Goal: Task Accomplishment & Management: Manage account settings

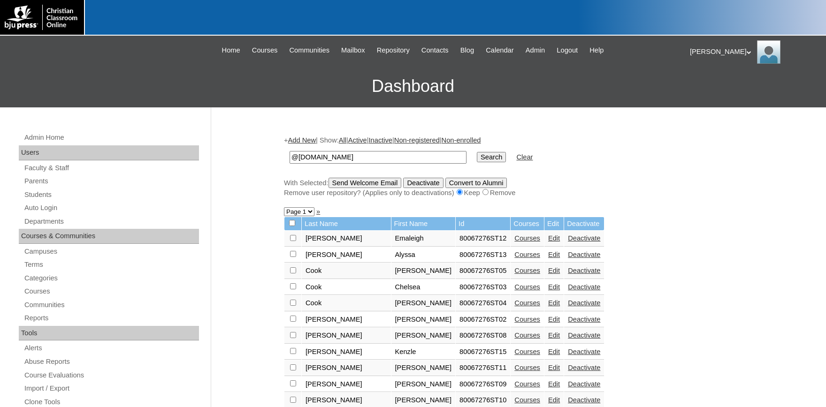
scroll to position [103, 0]
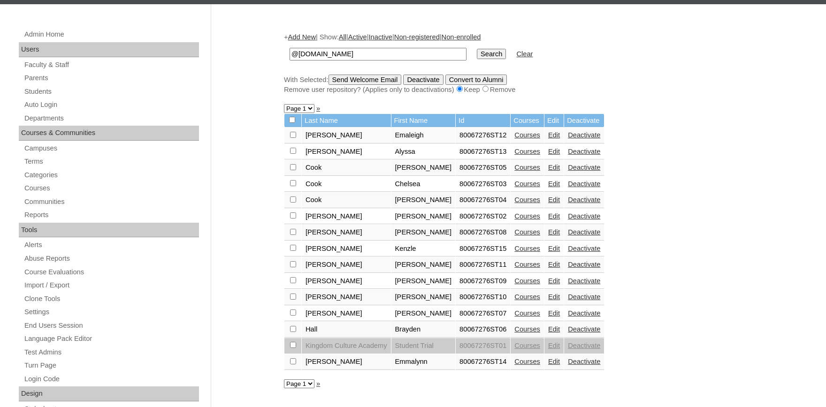
drag, startPoint x: 412, startPoint y: 51, endPoint x: 159, endPoint y: 43, distance: 252.5
click at [289, 48] on input "@kingdomcultureacademy.org" at bounding box center [377, 54] width 177 height 13
type input "@fbcslafayette.com"
click at [477, 49] on input "Search" at bounding box center [491, 54] width 29 height 10
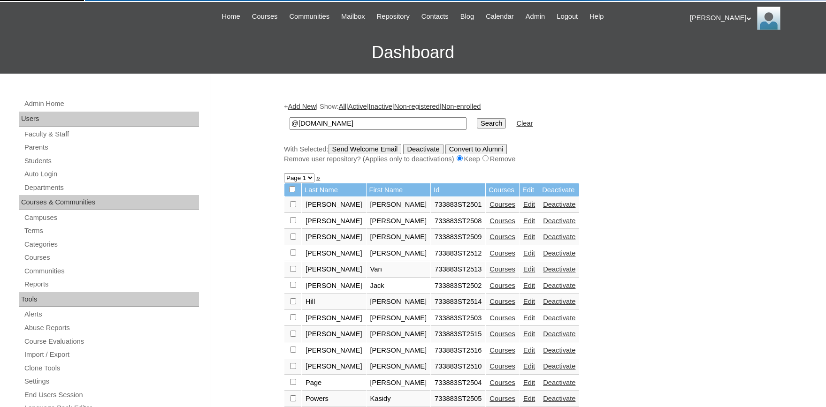
scroll to position [52, 0]
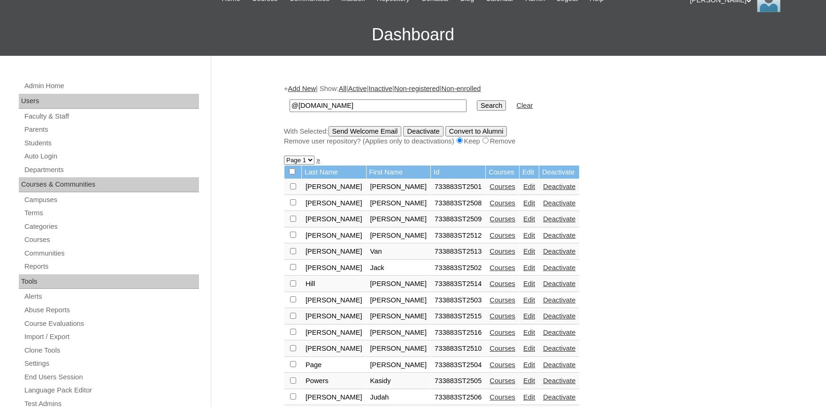
click at [523, 207] on link "Edit" at bounding box center [529, 203] width 12 height 8
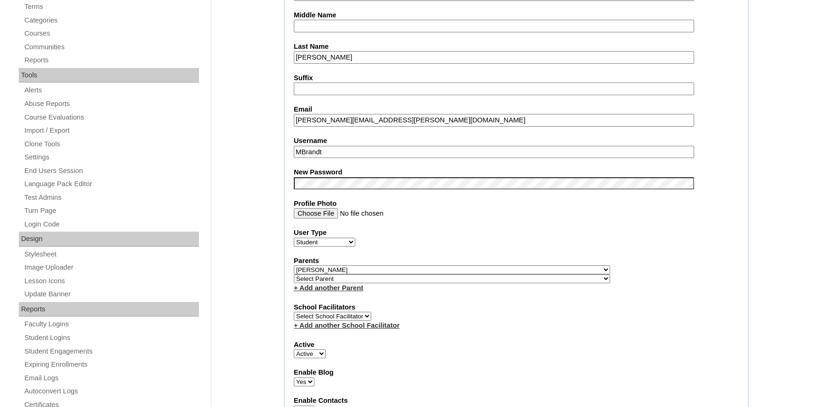
select select "36576"
click option "[PERSON_NAME]" at bounding box center [0, 0] width 0 height 0
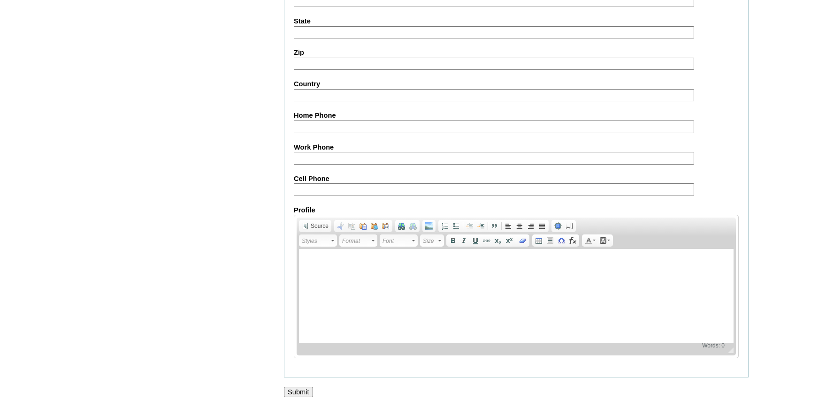
scroll to position [1034, 0]
click at [298, 388] on input "Submit" at bounding box center [298, 392] width 29 height 10
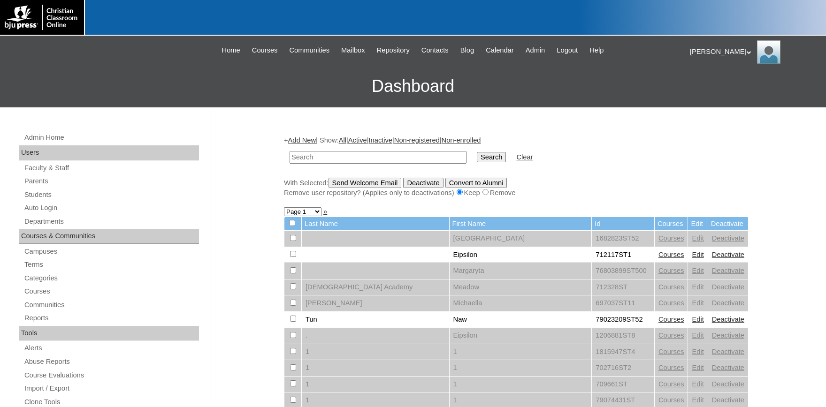
click at [389, 159] on input "text" at bounding box center [377, 157] width 177 height 13
type input "[PERSON_NAME]"
click at [477, 152] on input "Search" at bounding box center [491, 157] width 29 height 10
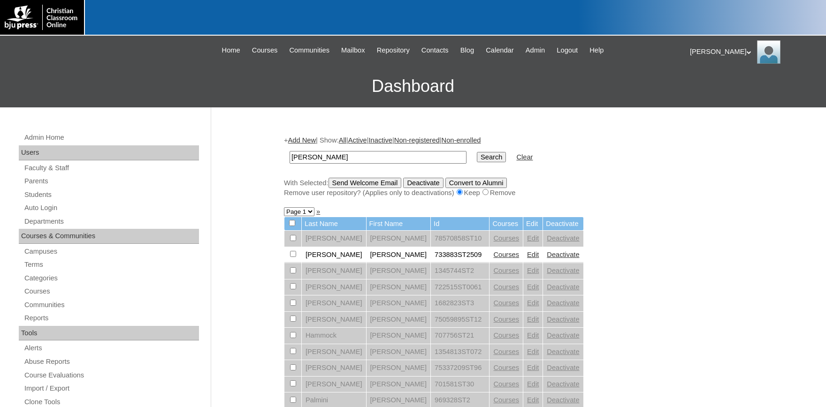
click at [527, 258] on link "Edit" at bounding box center [533, 255] width 12 height 8
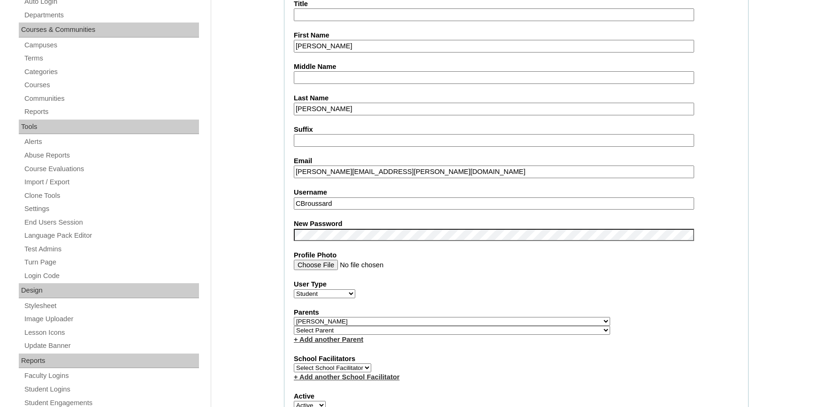
click at [356, 322] on select "Select Parent , Fautanu, Ma 1, 1 23-24 accountMorgan, Jason 6th Street Mennonit…" at bounding box center [452, 321] width 316 height 9
select select "36576"
click option "[PERSON_NAME]" at bounding box center [0, 0] width 0 height 0
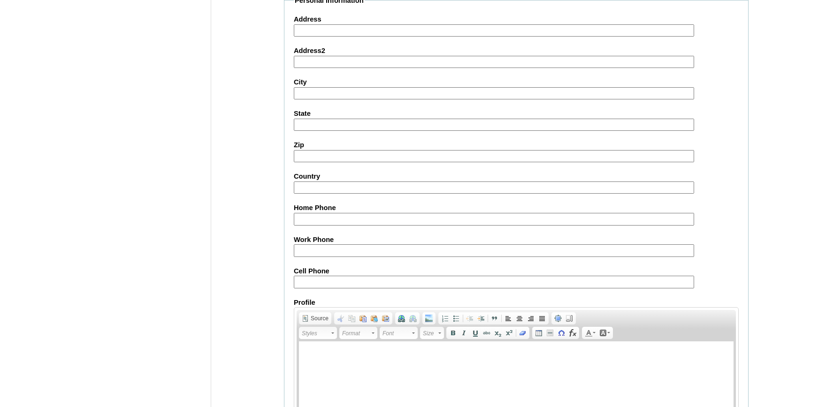
scroll to position [1034, 0]
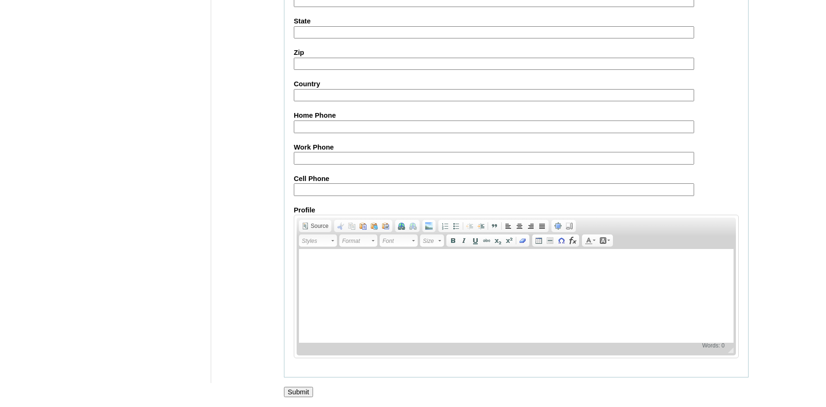
click at [304, 387] on input "Submit" at bounding box center [298, 392] width 29 height 10
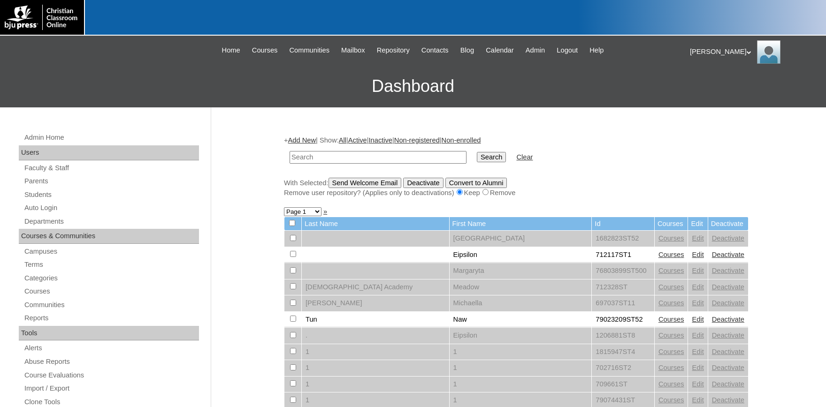
click at [330, 157] on input "text" at bounding box center [377, 157] width 177 height 13
type input "ORTEGO"
click at [477, 152] on input "Search" at bounding box center [491, 157] width 29 height 10
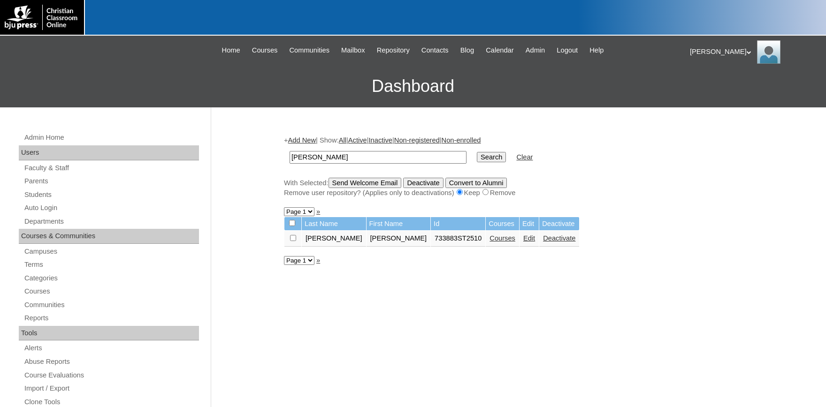
click at [523, 242] on link "Edit" at bounding box center [529, 239] width 12 height 8
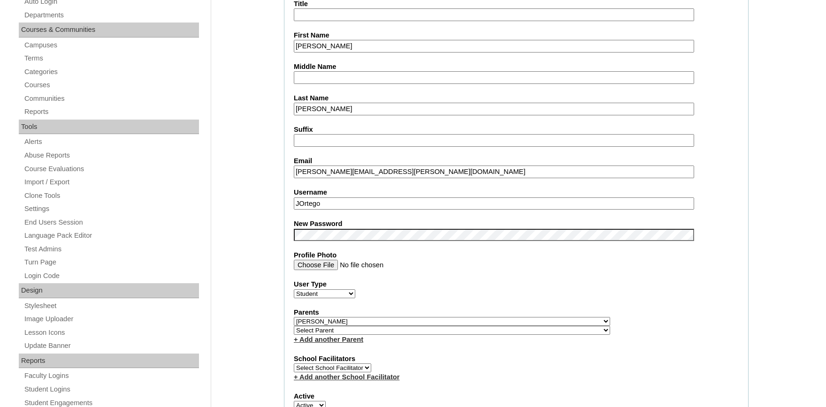
select select "36576"
click option "Wright, Teresa" at bounding box center [0, 0] width 0 height 0
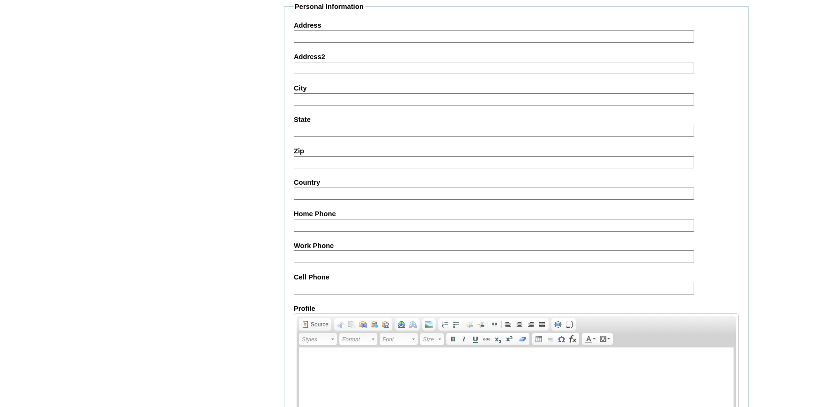
scroll to position [1034, 0]
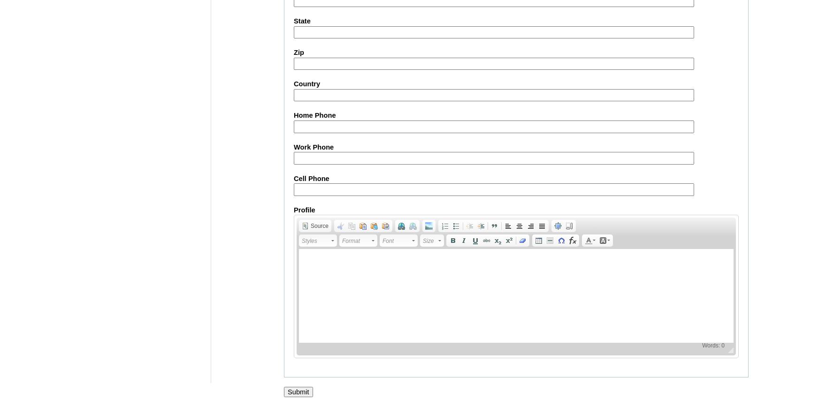
click at [294, 390] on input "Submit" at bounding box center [298, 392] width 29 height 10
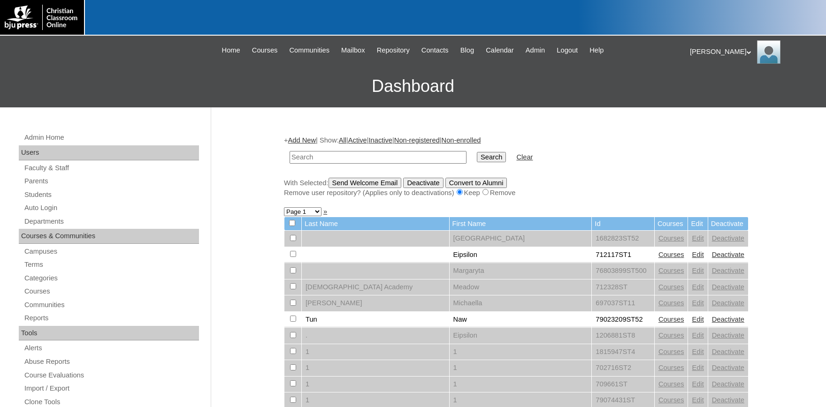
click at [328, 160] on input "text" at bounding box center [377, 157] width 177 height 13
type input "[PERSON_NAME]"
click at [477, 152] on input "Search" at bounding box center [491, 157] width 29 height 10
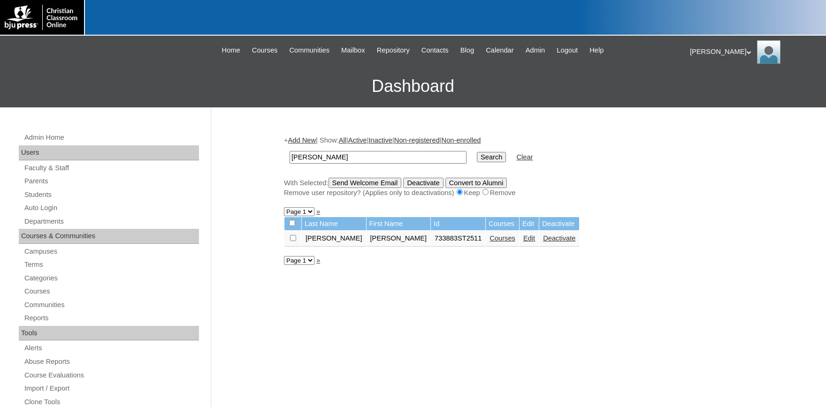
click at [489, 242] on link "Courses" at bounding box center [502, 239] width 26 height 8
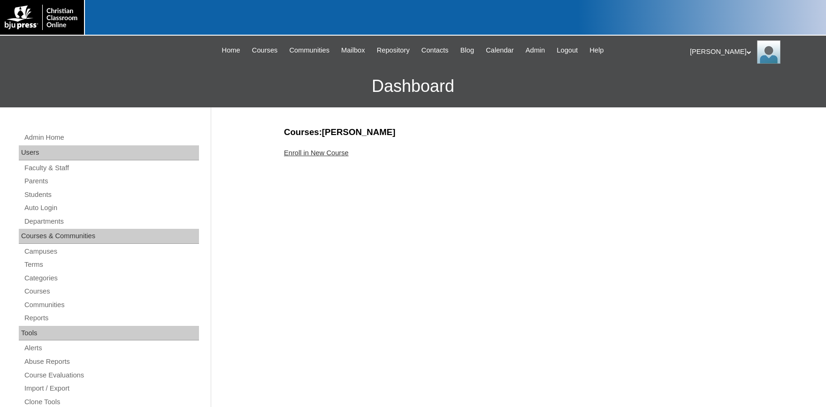
click at [340, 155] on link "Enroll in New Course" at bounding box center [316, 153] width 65 height 8
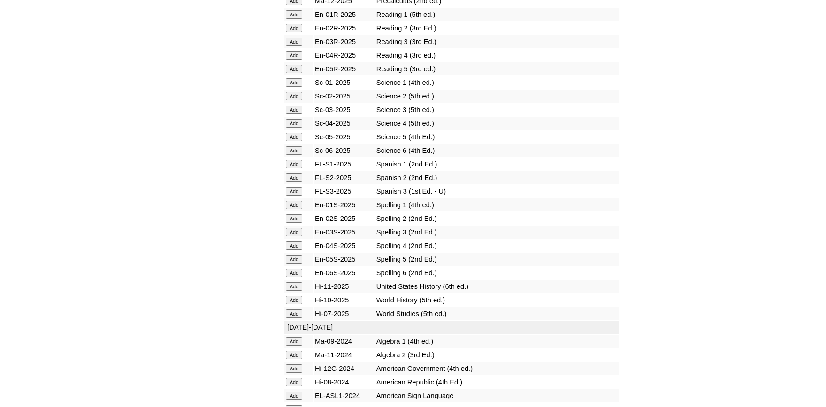
scroll to position [1187, 0]
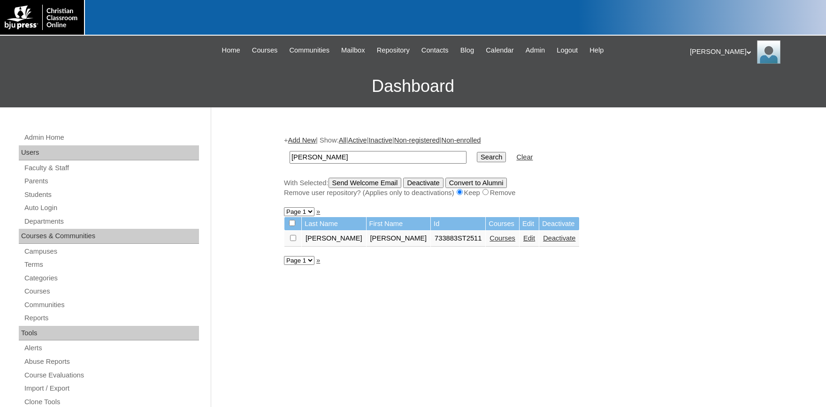
click at [523, 242] on link "Edit" at bounding box center [529, 239] width 12 height 8
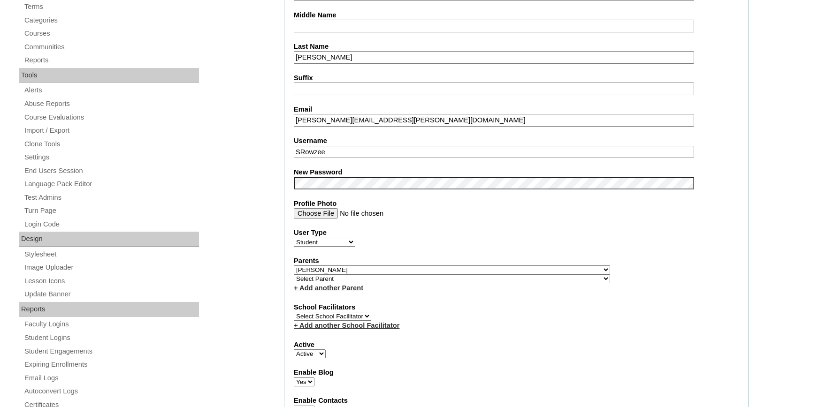
click option "[PERSON_NAME]" at bounding box center [0, 0] width 0 height 0
select select "36576"
click option "[PERSON_NAME]" at bounding box center [0, 0] width 0 height 0
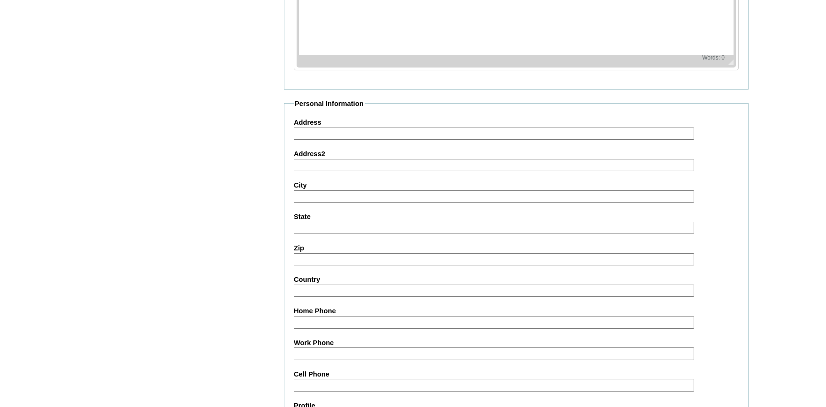
scroll to position [1034, 0]
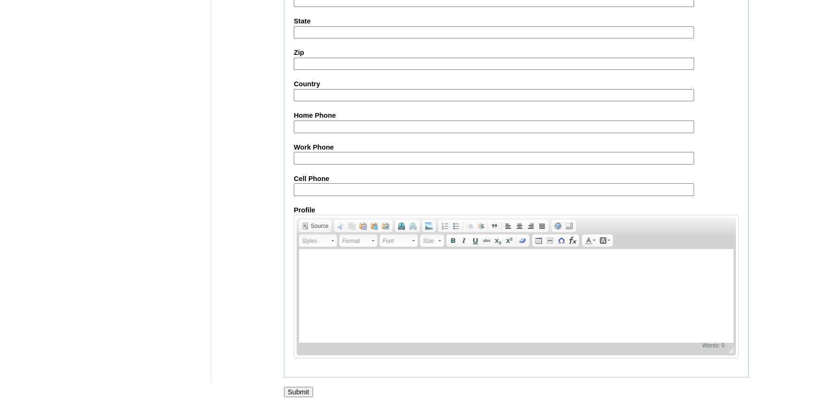
click at [300, 388] on input "Submit" at bounding box center [298, 392] width 29 height 10
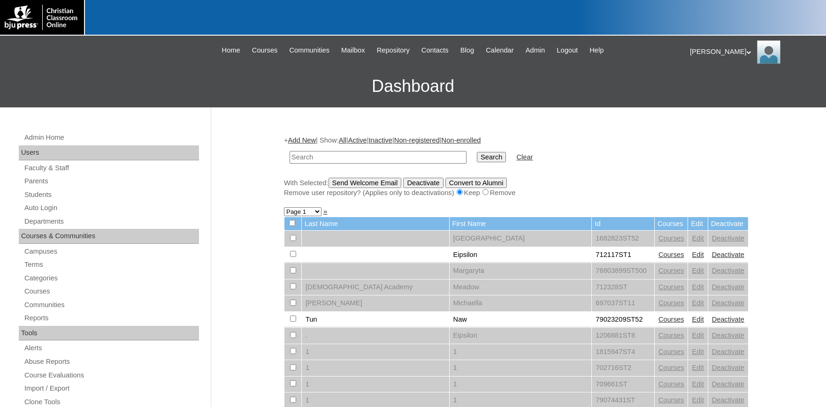
click at [617, 197] on div "Remove user repository? (Applies only to deactivations) Keep Remove" at bounding box center [516, 193] width 464 height 10
click at [329, 152] on input "text" at bounding box center [377, 157] width 177 height 13
type input "708125"
click at [477, 152] on input "Search" at bounding box center [491, 157] width 29 height 10
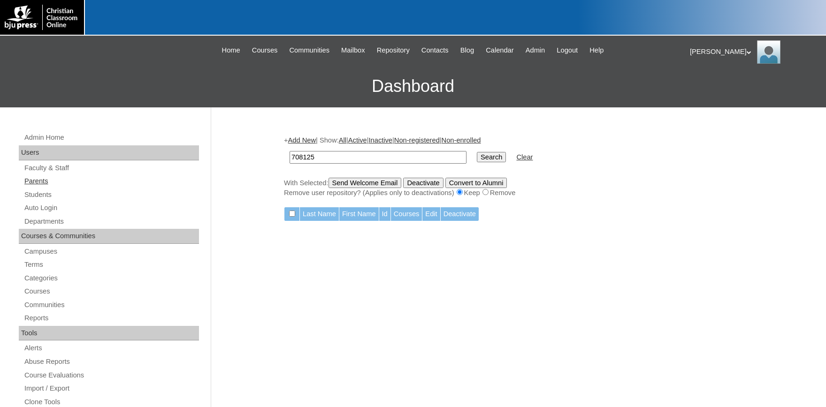
click at [41, 183] on link "Parents" at bounding box center [110, 181] width 175 height 12
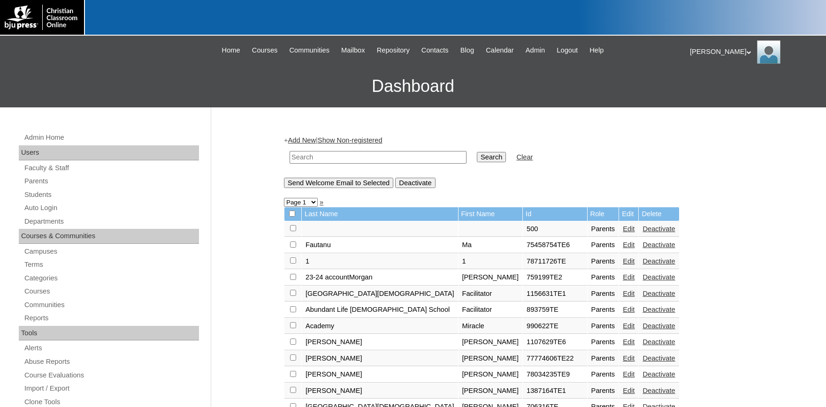
click at [310, 159] on input "text" at bounding box center [377, 157] width 177 height 13
type input "708125"
click at [477, 152] on input "Search" at bounding box center [491, 157] width 29 height 10
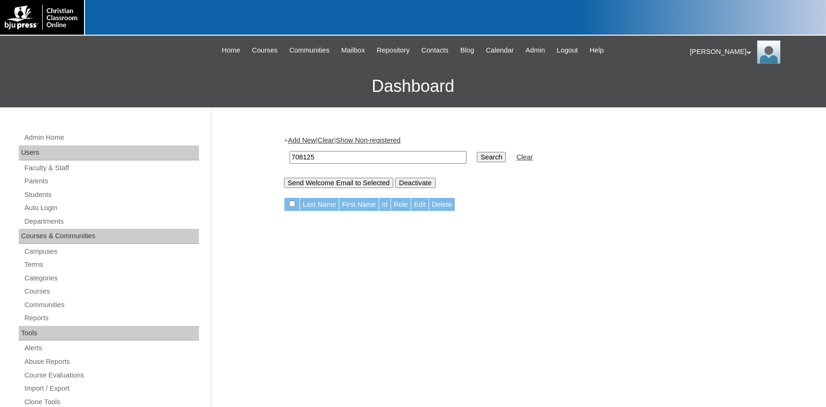
click at [342, 155] on input "708125" at bounding box center [377, 157] width 177 height 13
click at [341, 153] on input "708125" at bounding box center [377, 157] width 177 height 13
click at [42, 194] on link "Students" at bounding box center [110, 195] width 175 height 12
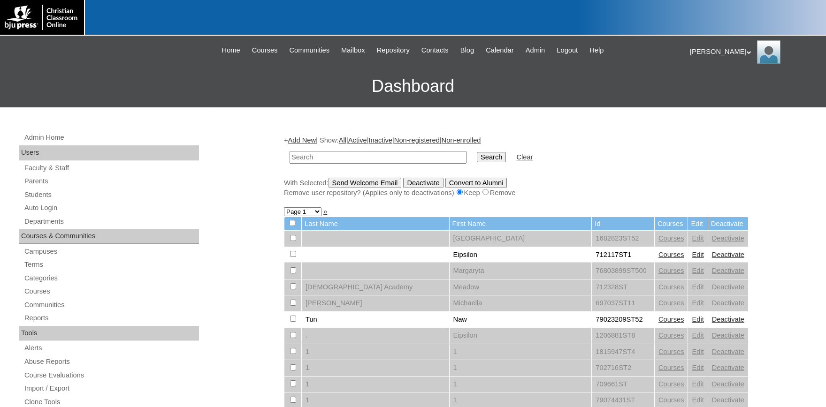
drag, startPoint x: 326, startPoint y: 160, endPoint x: 230, endPoint y: 147, distance: 96.1
click at [289, 151] on input "text" at bounding box center [377, 157] width 177 height 13
type input "@[DOMAIN_NAME]"
click at [477, 152] on input "Search" at bounding box center [491, 157] width 29 height 10
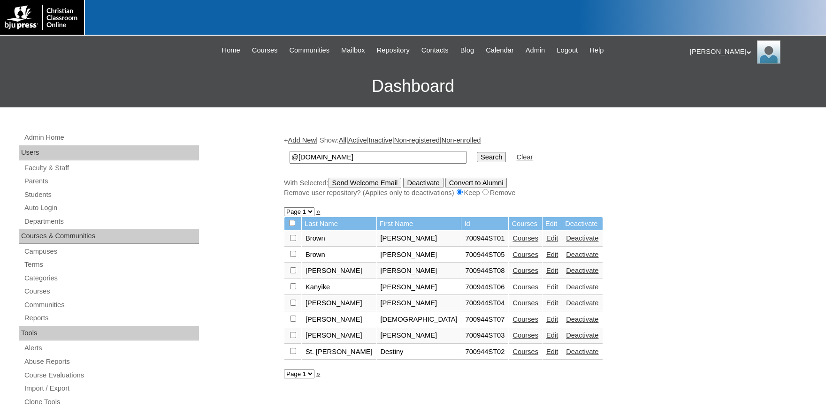
click at [293, 241] on input "checkbox" at bounding box center [293, 238] width 6 height 6
checkbox input "true"
click at [546, 339] on link "Edit" at bounding box center [552, 336] width 12 height 8
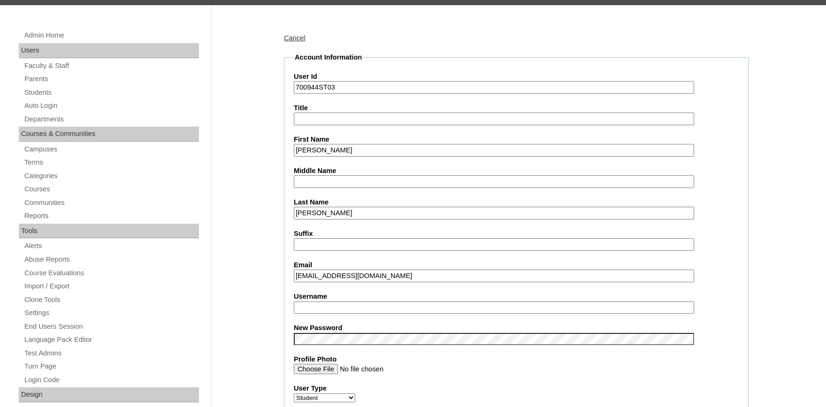
scroll to position [103, 0]
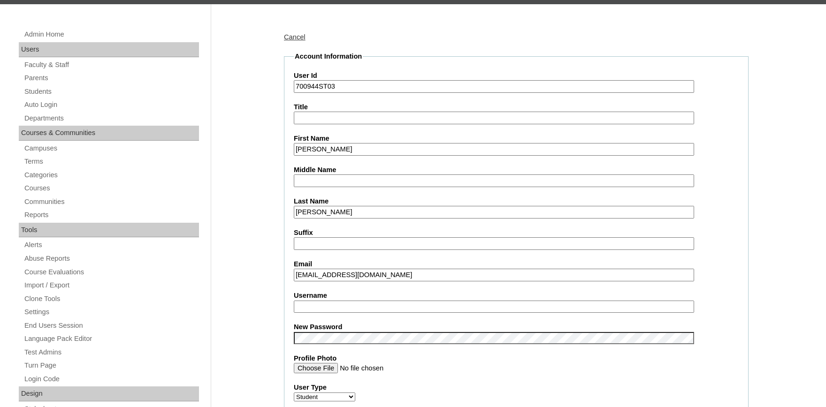
click at [313, 274] on input "jsmith@vvcs.org" at bounding box center [494, 275] width 400 height 13
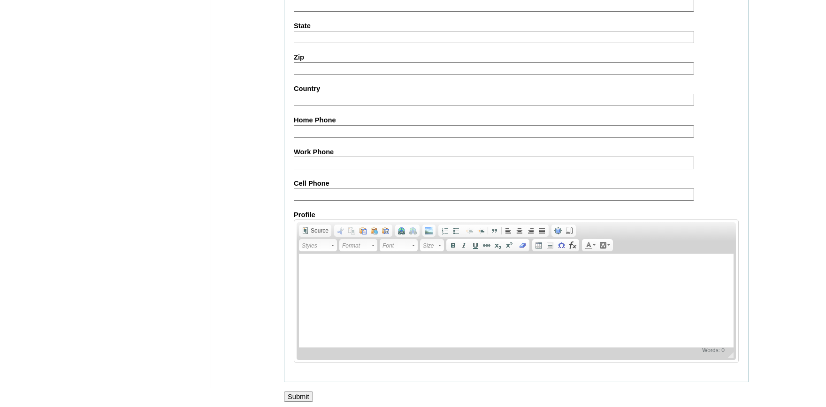
scroll to position [1034, 0]
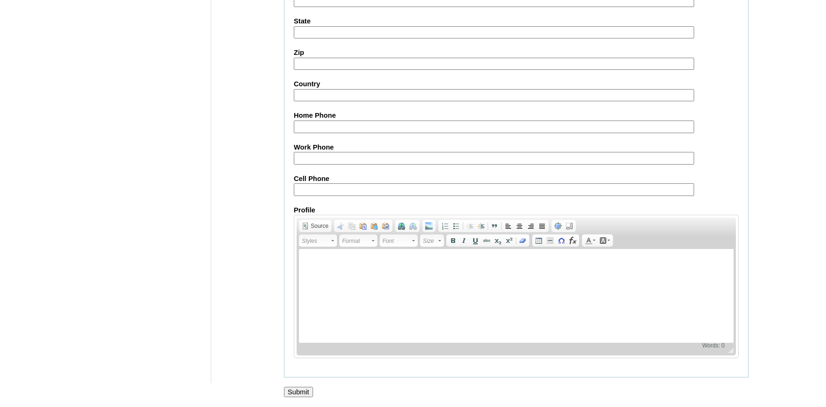
type input "jackson2@vvcs.org"
click at [303, 390] on input "Submit" at bounding box center [298, 392] width 29 height 10
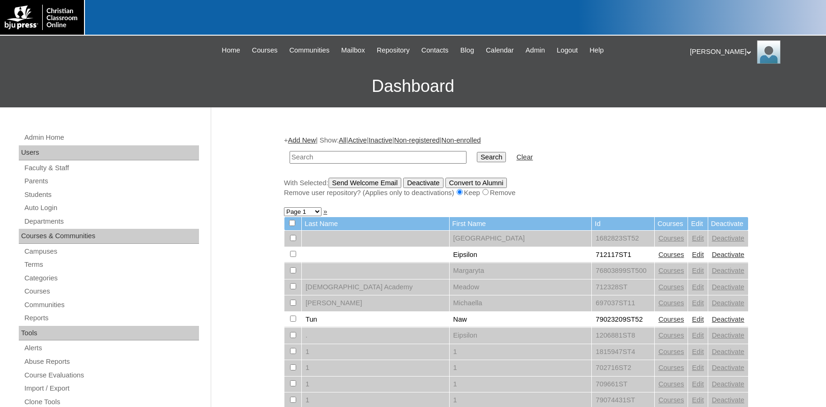
click at [319, 158] on input "text" at bounding box center [377, 157] width 177 height 13
type input "lwall@generationschristian.org"
drag, startPoint x: 398, startPoint y: 158, endPoint x: 70, endPoint y: 143, distance: 328.7
click at [289, 151] on input "lwall@generationschristian.org" at bounding box center [377, 157] width 177 height 13
click at [355, 158] on input "text" at bounding box center [377, 157] width 177 height 13
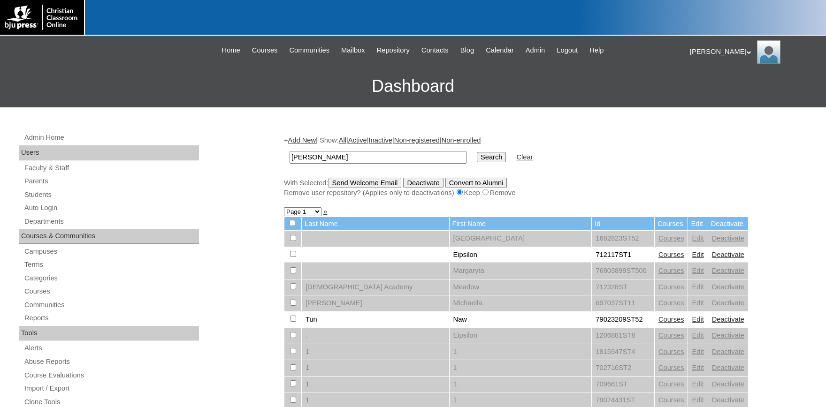
type input "pulido"
click at [477, 152] on input "Search" at bounding box center [491, 157] width 29 height 10
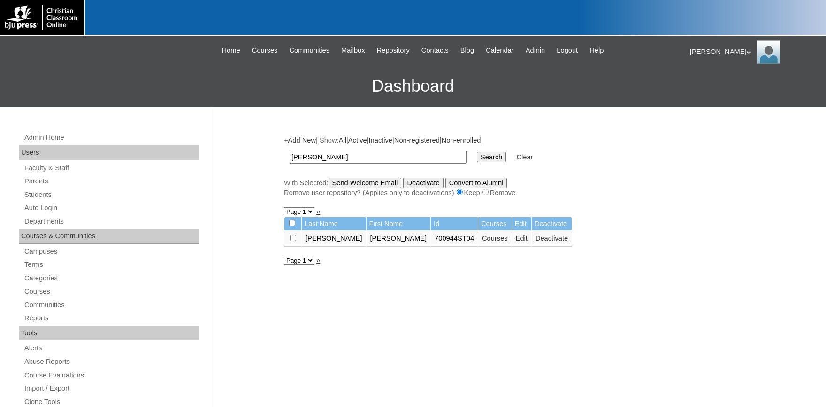
click at [516, 242] on link "Edit" at bounding box center [522, 239] width 12 height 8
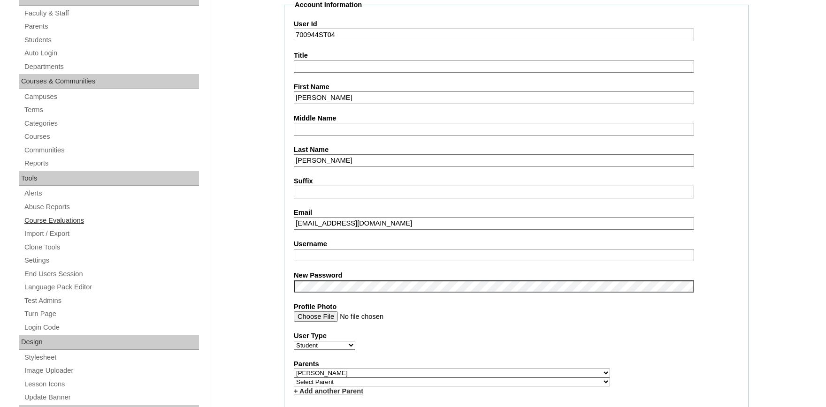
drag, startPoint x: 326, startPoint y: 222, endPoint x: 197, endPoint y: 220, distance: 128.6
drag, startPoint x: 323, startPoint y: 222, endPoint x: 266, endPoint y: 222, distance: 56.8
click at [294, 222] on input "peleazar@vvcs.org" at bounding box center [494, 223] width 400 height 13
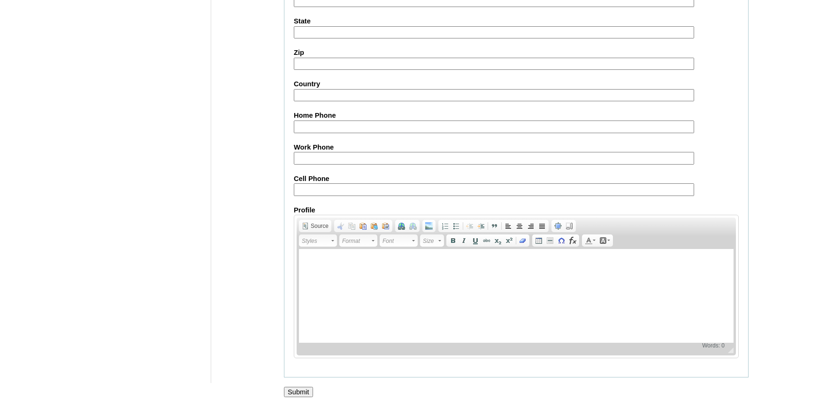
scroll to position [1034, 0]
type input "epulido@vvcs.org"
click at [296, 389] on input "Submit" at bounding box center [298, 392] width 29 height 10
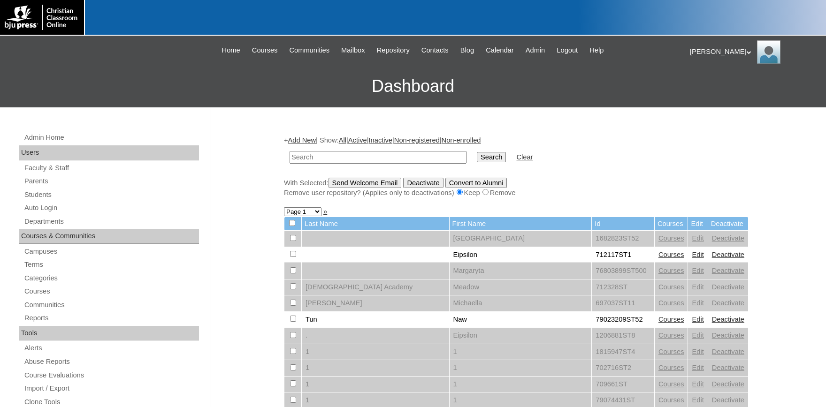
click at [327, 159] on input "text" at bounding box center [377, 157] width 177 height 13
type input "destiny"
click at [477, 152] on input "Search" at bounding box center [491, 157] width 29 height 10
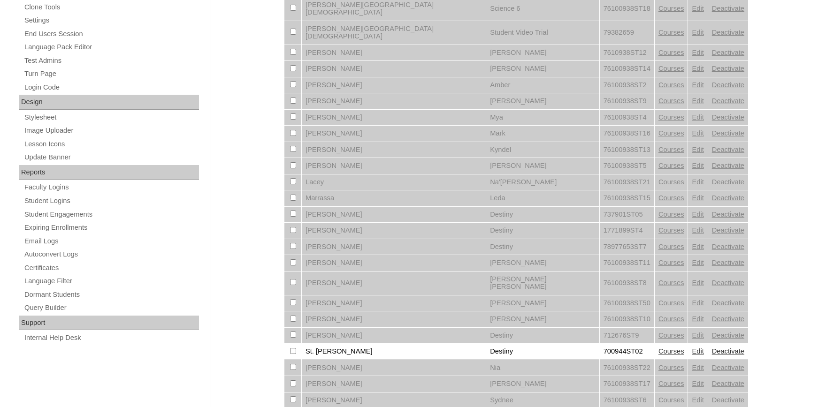
scroll to position [395, 0]
click at [691, 347] on link "Edit" at bounding box center [697, 351] width 12 height 8
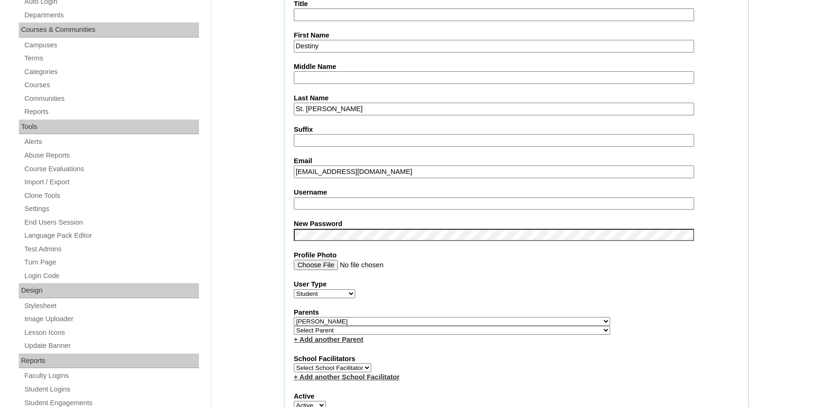
drag, startPoint x: 320, startPoint y: 174, endPoint x: 225, endPoint y: 167, distance: 95.5
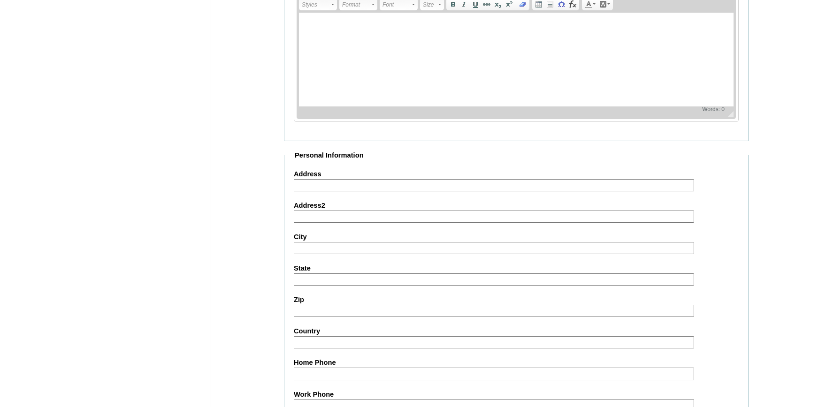
scroll to position [1034, 0]
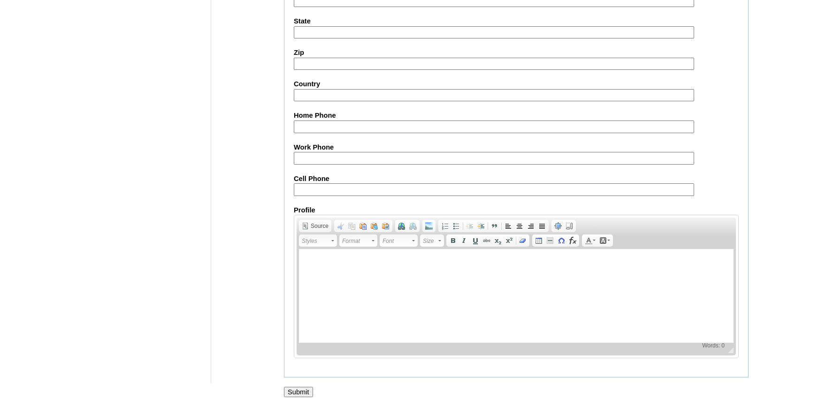
type input "destinys@vvcs.org"
click at [293, 393] on input "Submit" at bounding box center [298, 392] width 29 height 10
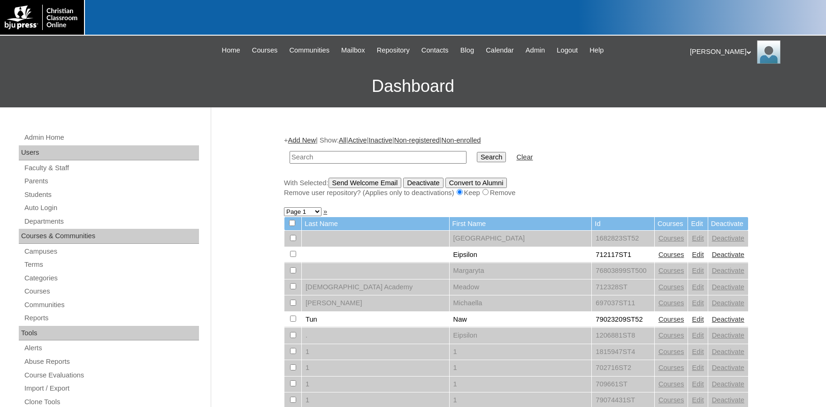
click at [341, 156] on input "text" at bounding box center [377, 157] width 177 height 13
type input "@[DOMAIN_NAME]"
click at [480, 157] on input "Search" at bounding box center [491, 157] width 29 height 10
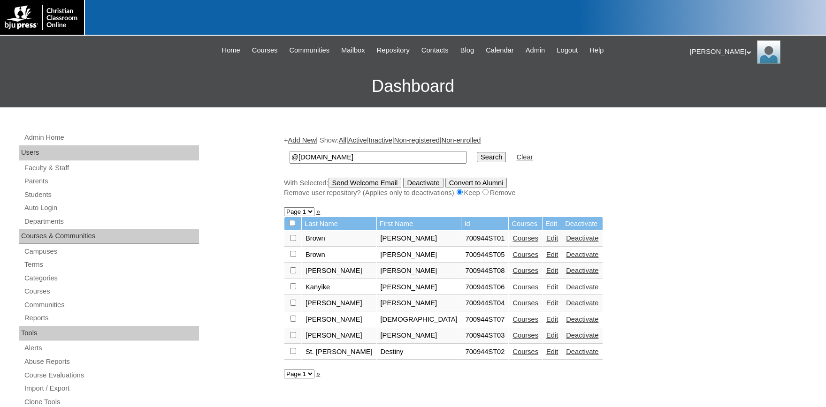
click at [546, 242] on link "Edit" at bounding box center [552, 239] width 12 height 8
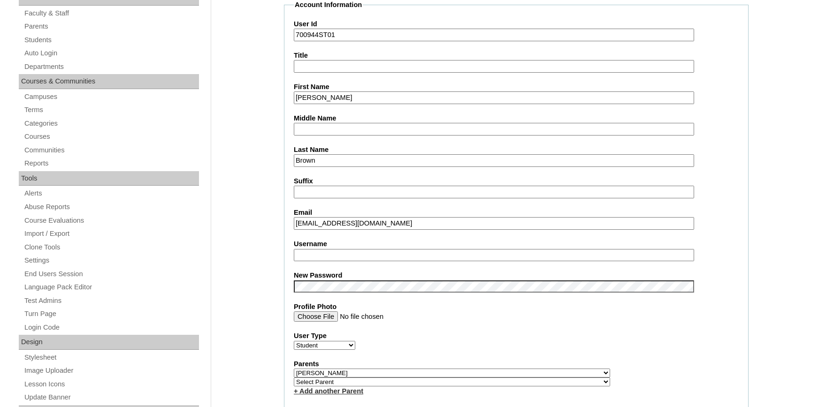
click at [343, 221] on input "brawn_isabelle@vvcs.org" at bounding box center [494, 223] width 400 height 13
drag, startPoint x: 344, startPoint y: 221, endPoint x: 212, endPoint y: 215, distance: 131.5
click at [294, 217] on input "brawn_isabelle@vvcs.org" at bounding box center [494, 223] width 400 height 13
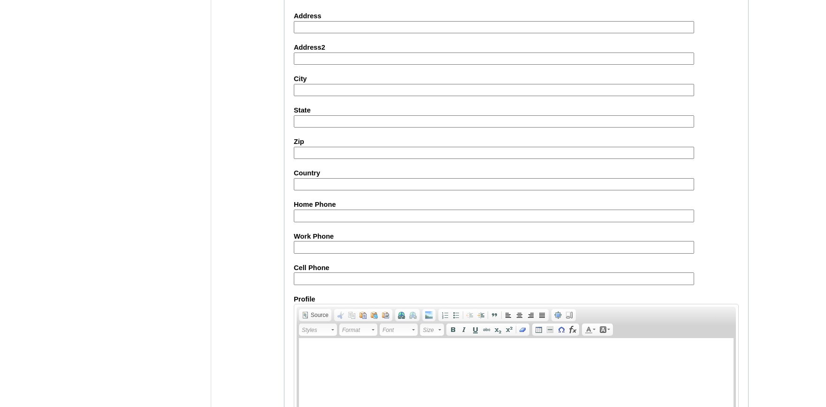
scroll to position [1034, 0]
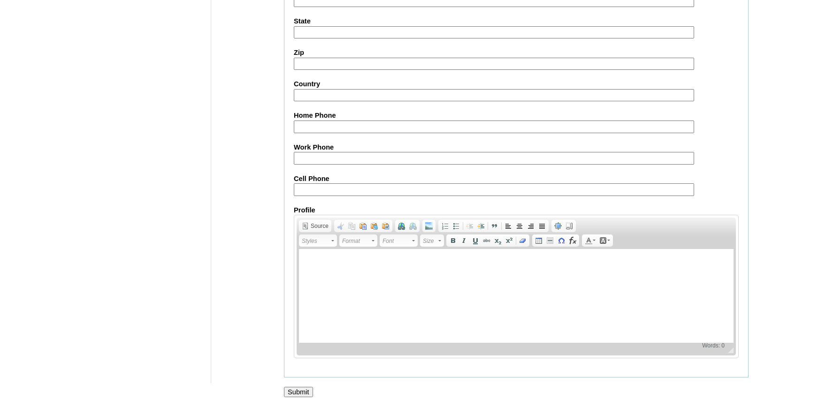
type input "isabelleb@vvcs.org"
click at [305, 388] on input "Submit" at bounding box center [298, 392] width 29 height 10
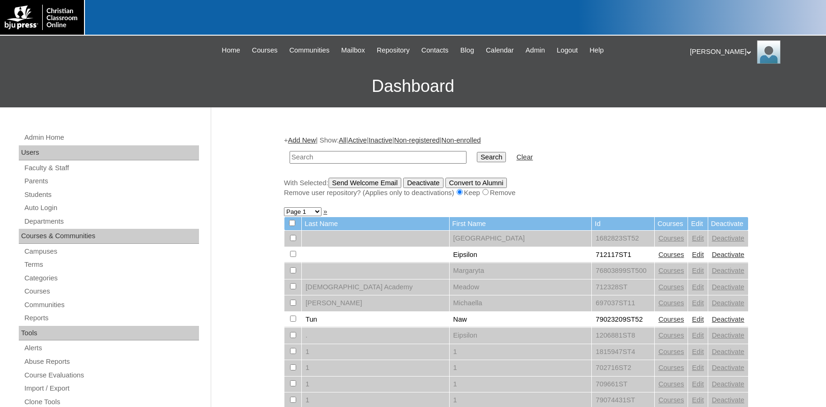
click at [352, 156] on input "text" at bounding box center [377, 157] width 177 height 13
type input "f"
type input "[PERSON_NAME]"
click at [477, 152] on input "Search" at bounding box center [491, 157] width 29 height 10
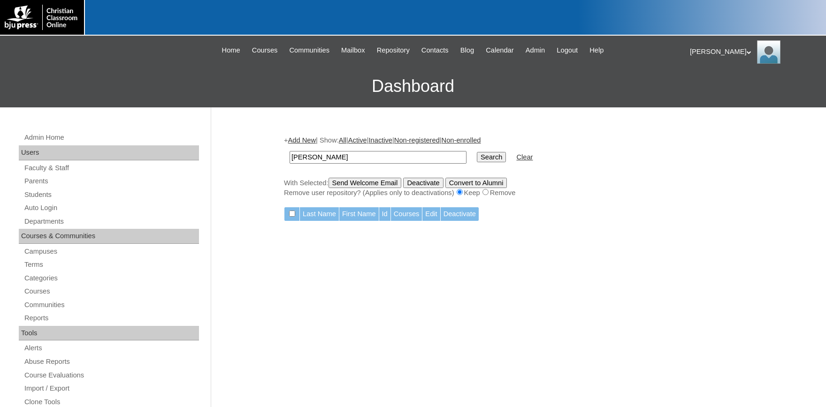
click at [344, 158] on input "[PERSON_NAME]" at bounding box center [377, 157] width 177 height 13
click at [182, 155] on div "Users" at bounding box center [109, 152] width 180 height 15
click at [341, 160] on input "[PERSON_NAME]" at bounding box center [377, 157] width 177 height 13
drag, startPoint x: 340, startPoint y: 158, endPoint x: 174, endPoint y: 147, distance: 165.5
click at [289, 151] on input "[PERSON_NAME]" at bounding box center [377, 157] width 177 height 13
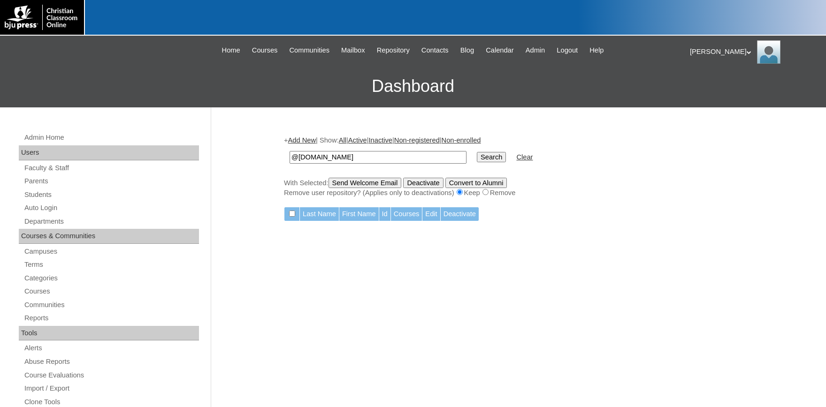
type input "@[DOMAIN_NAME]"
click at [477, 152] on input "Search" at bounding box center [491, 157] width 29 height 10
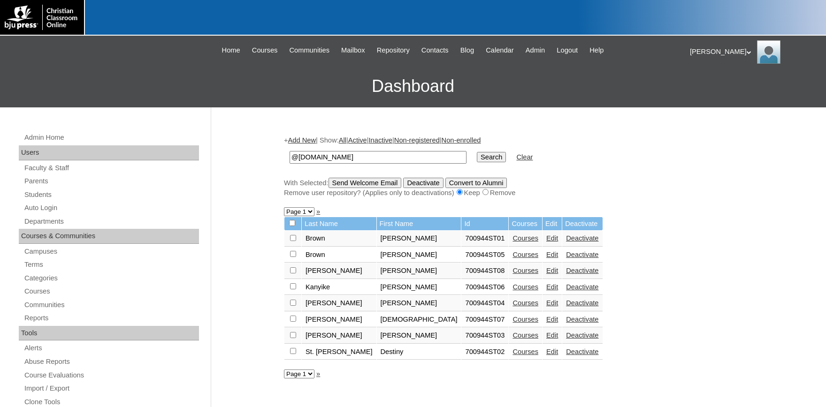
click at [546, 256] on link "Edit" at bounding box center [552, 255] width 12 height 8
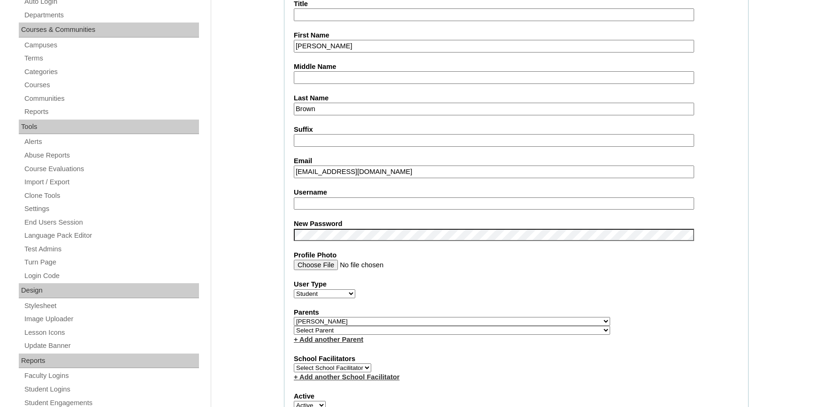
drag, startPoint x: 318, startPoint y: 171, endPoint x: 229, endPoint y: 167, distance: 88.2
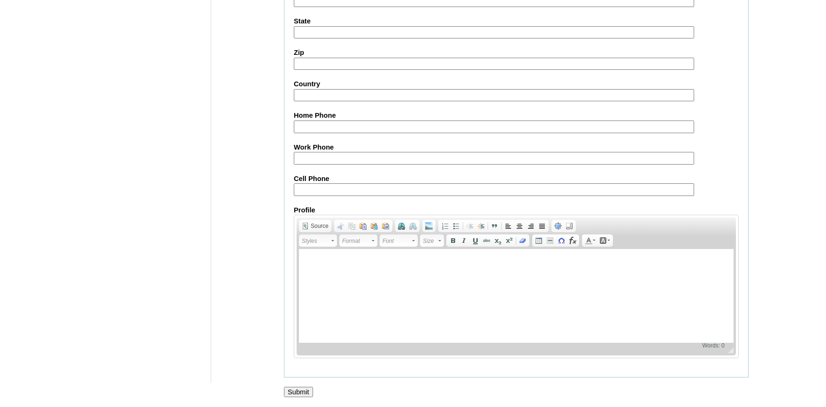
scroll to position [1034, 0]
type input "jacobb@vvcs.org"
click at [302, 392] on input "Submit" at bounding box center [298, 392] width 29 height 10
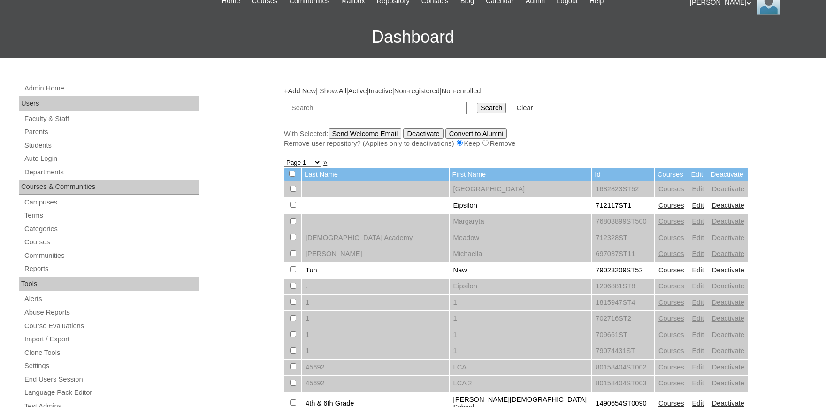
scroll to position [103, 0]
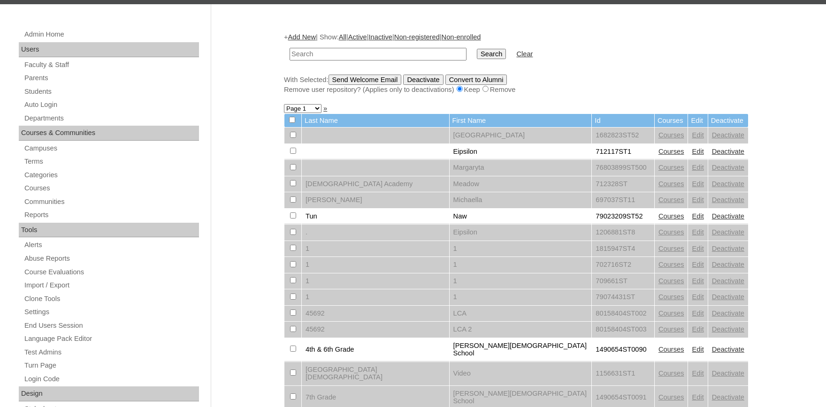
click at [312, 54] on input "text" at bounding box center [377, 54] width 177 height 13
type input "@vvcs.org"
click at [478, 54] on input "Search" at bounding box center [491, 54] width 29 height 10
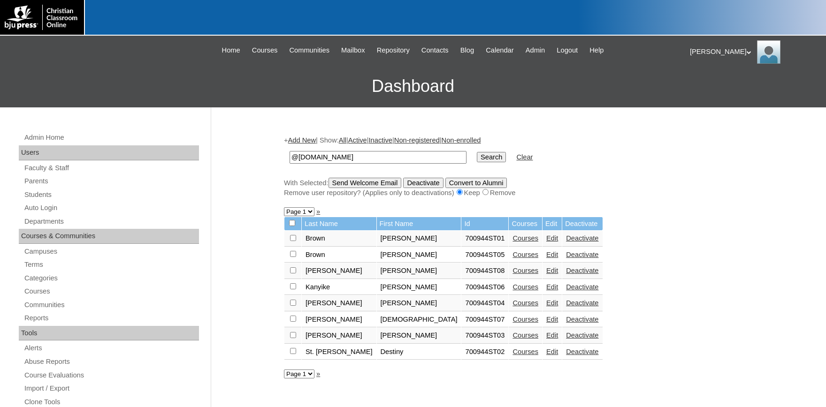
click at [292, 241] on input "checkbox" at bounding box center [293, 238] width 6 height 6
checkbox input "true"
click at [294, 241] on input "checkbox" at bounding box center [293, 238] width 6 height 6
checkbox input "true"
click at [293, 241] on input "checkbox" at bounding box center [293, 238] width 6 height 6
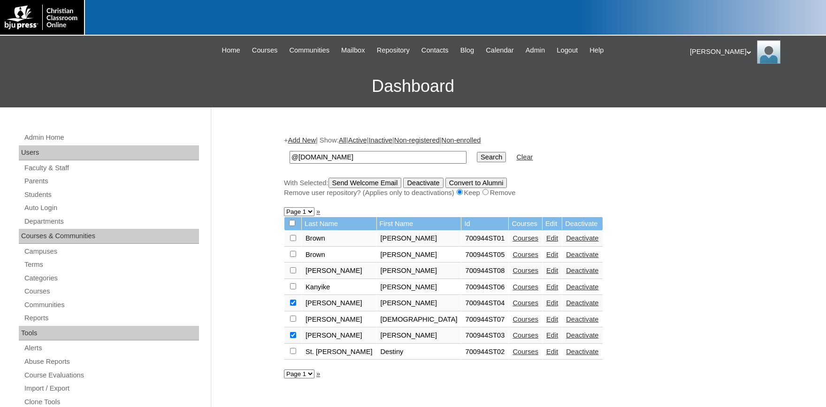
checkbox input "true"
click at [294, 241] on input "checkbox" at bounding box center [293, 238] width 6 height 6
checkbox input "true"
click at [294, 241] on input "checkbox" at bounding box center [293, 238] width 6 height 6
checkbox input "true"
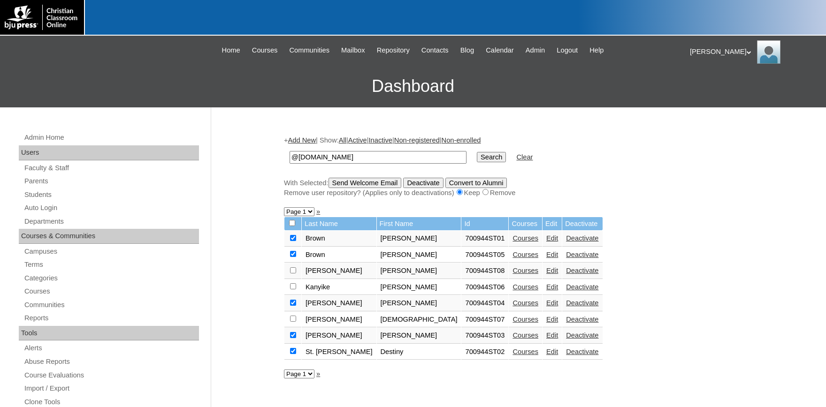
click at [385, 180] on input "Send Welcome Email" at bounding box center [364, 183] width 73 height 10
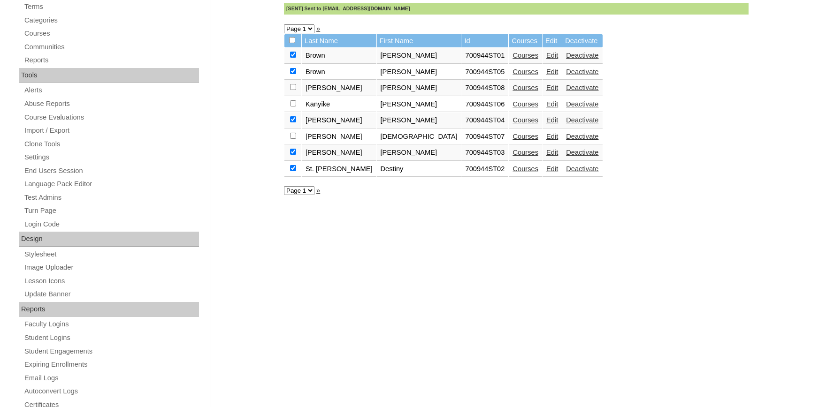
scroll to position [357, 0]
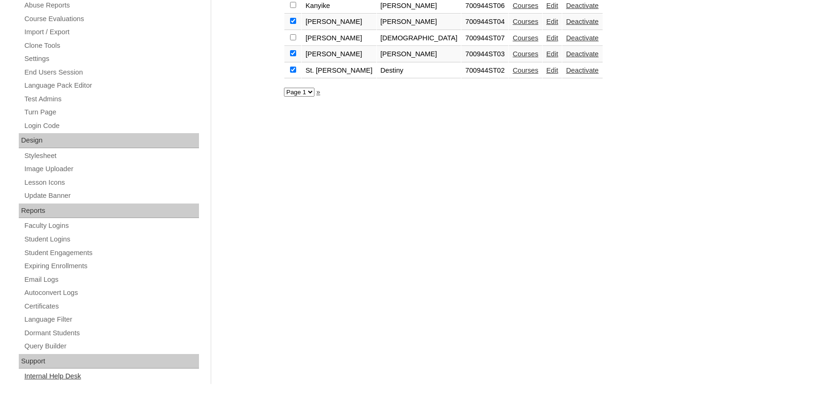
click at [54, 378] on link "Internal Help Desk" at bounding box center [110, 377] width 175 height 12
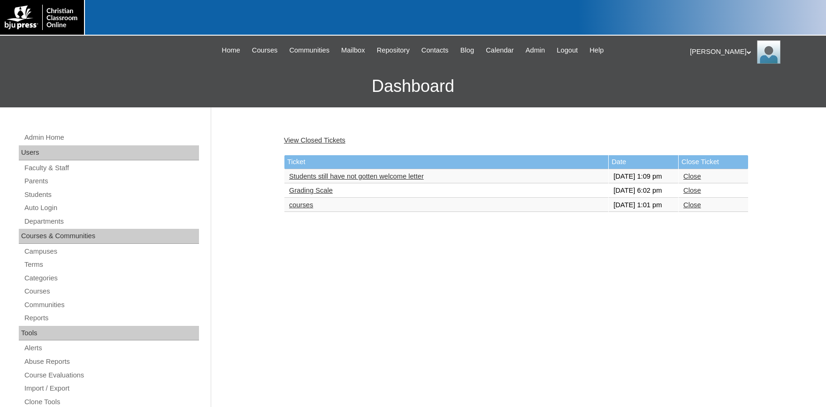
click at [423, 177] on link "Students still have not gotten welcome letter" at bounding box center [356, 177] width 135 height 8
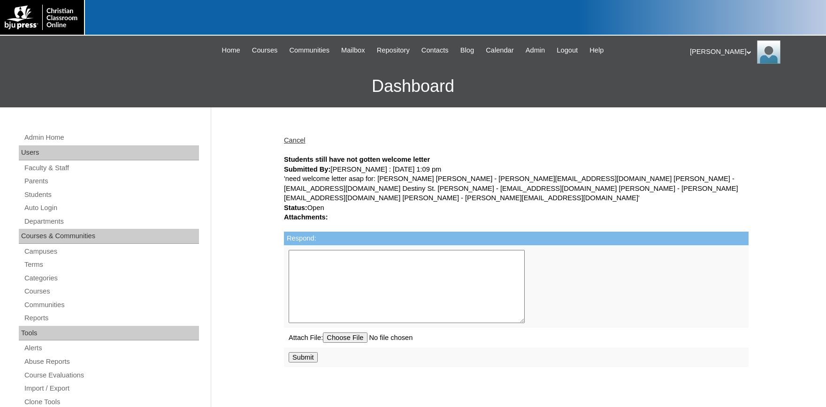
click at [408, 273] on textarea "Respond:" at bounding box center [406, 286] width 236 height 73
click at [323, 333] on input "file" at bounding box center [388, 338] width 130 height 10
click at [338, 259] on textarea "The emails have been resent to these students. I do apol" at bounding box center [406, 286] width 236 height 73
type textarea "The emails have been resent to these students. I do apologize for the inconveni…"
click at [299, 352] on input "Submit" at bounding box center [302, 357] width 29 height 10
